Goal: Check status

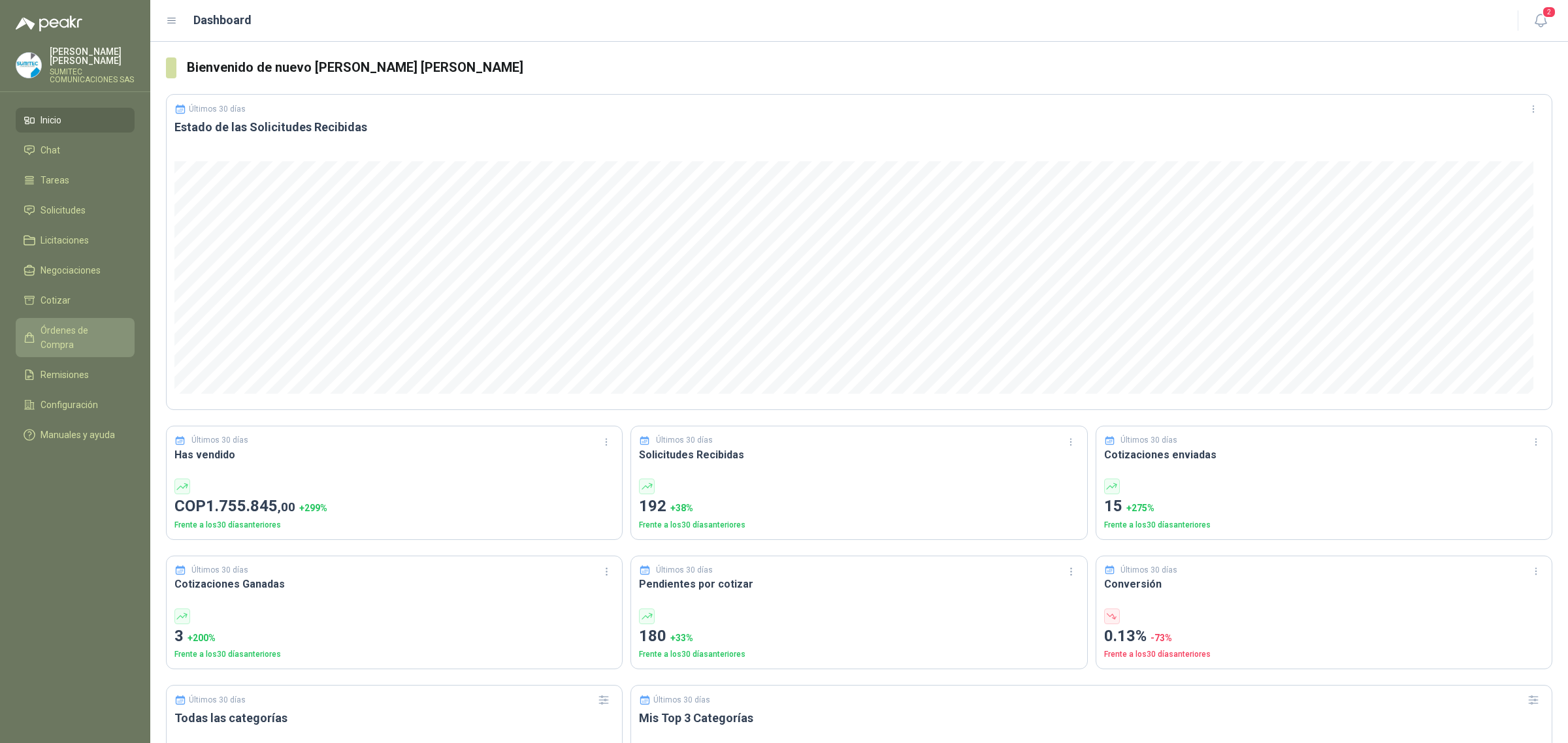
click at [79, 330] on span "Órdenes de Compra" at bounding box center [81, 337] width 81 height 29
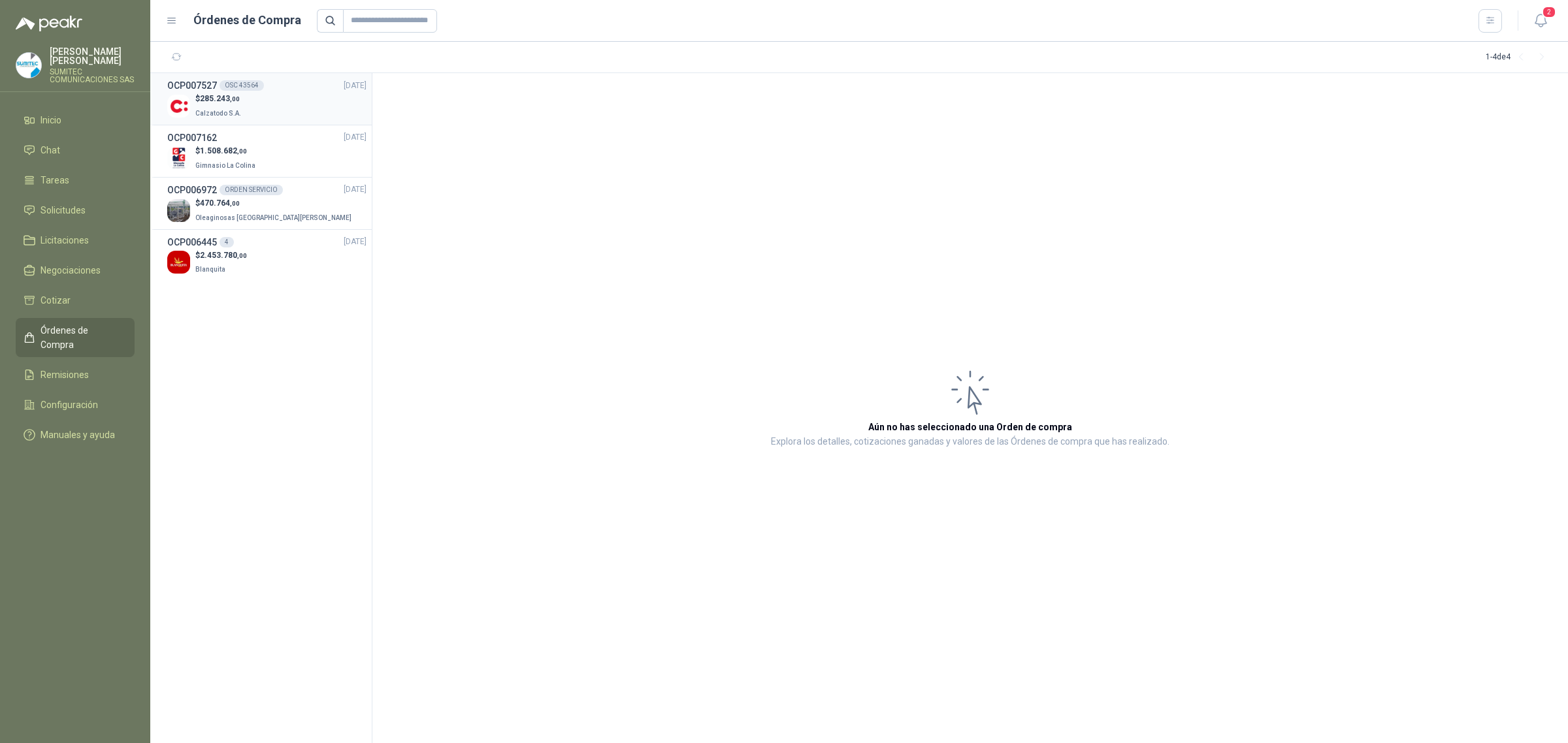
click at [275, 102] on div "$ 285.243 ,00 Calzatodo S.A." at bounding box center [266, 106] width 199 height 27
